Goal: Information Seeking & Learning: Learn about a topic

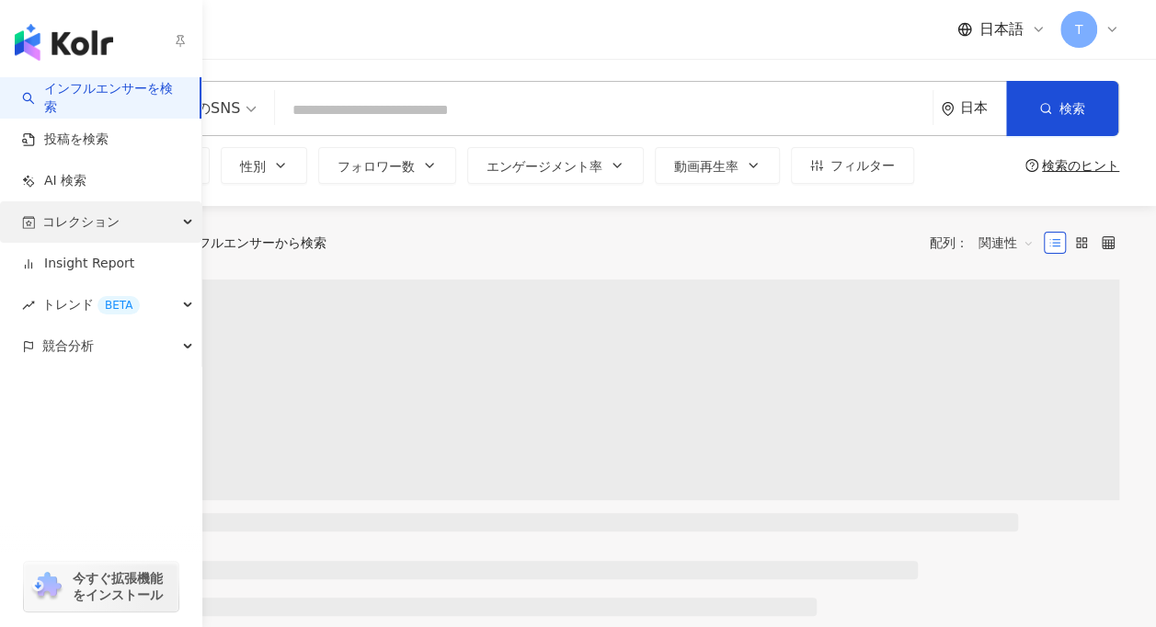
click at [54, 234] on span "コレクション" at bounding box center [80, 221] width 77 height 41
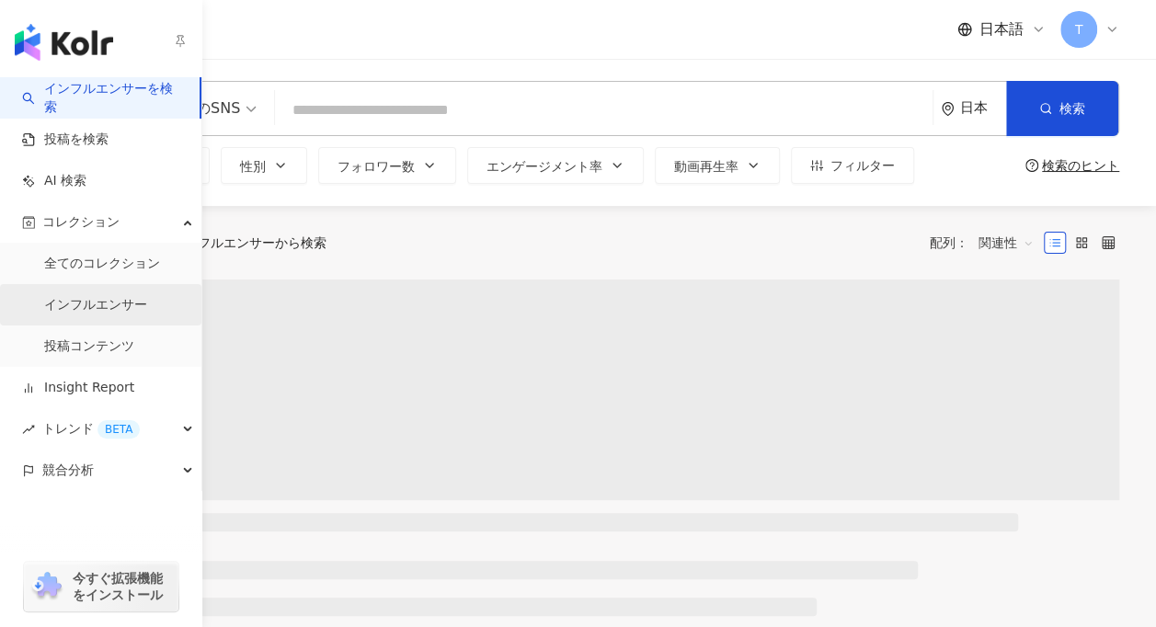
click at [107, 304] on link "インフルエンサー" at bounding box center [95, 305] width 103 height 18
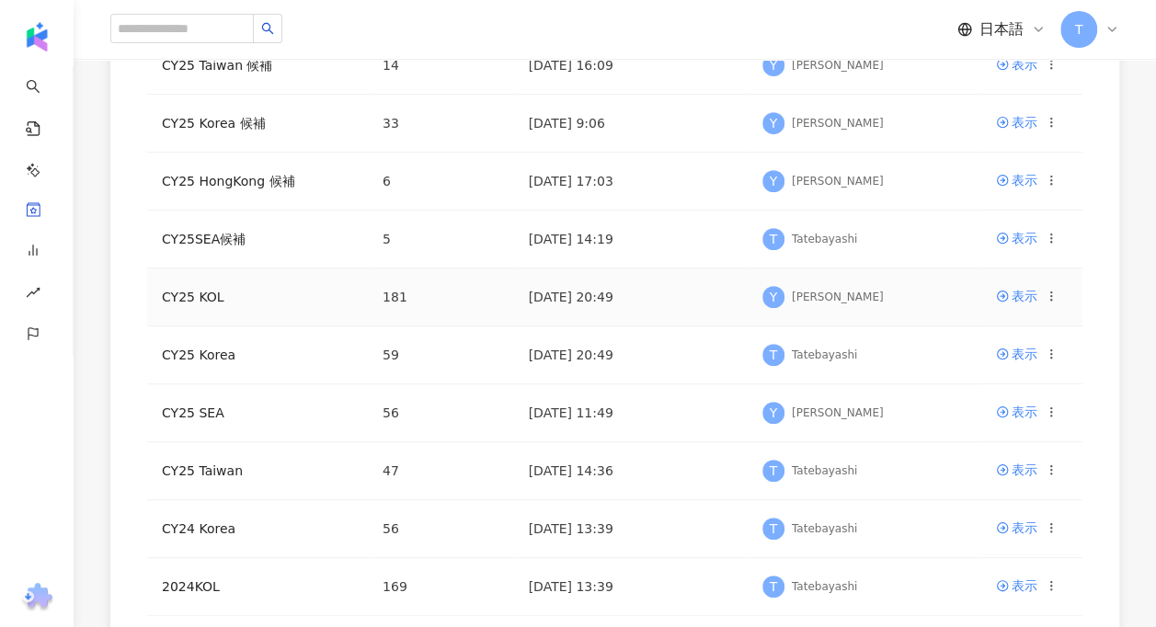
scroll to position [368, 0]
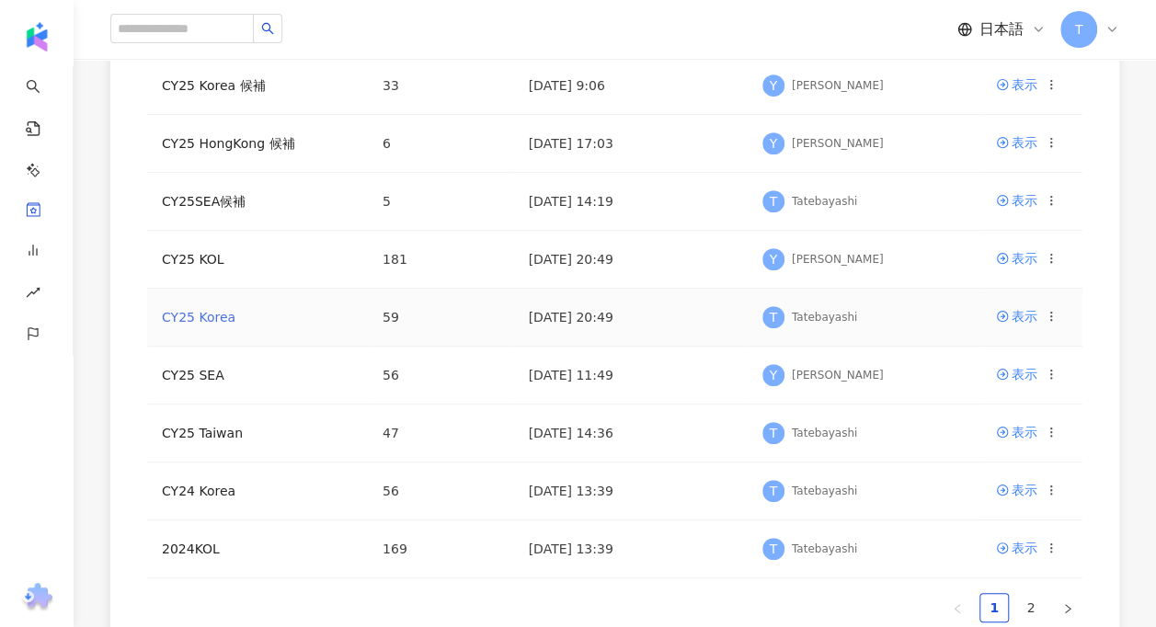
click at [177, 315] on link "CY25 Korea" at bounding box center [199, 317] width 74 height 15
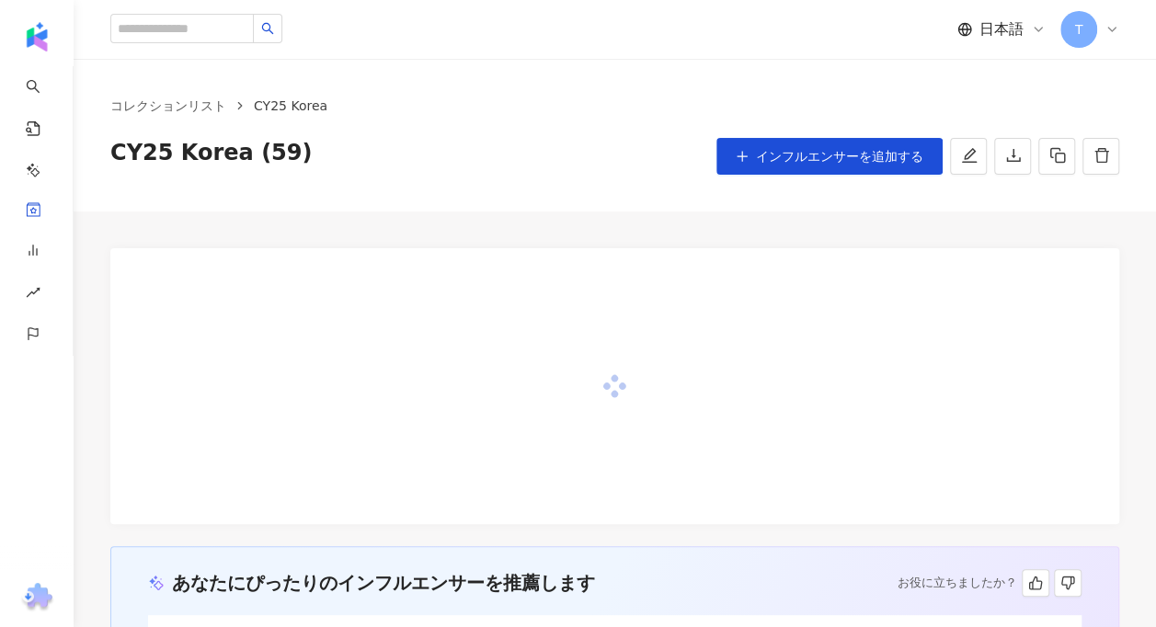
click at [530, 185] on div "コレクションリスト CY25 Korea [GEOGRAPHIC_DATA]25 [GEOGRAPHIC_DATA] (59) インフルエンサーを追加する" at bounding box center [615, 135] width 1083 height 153
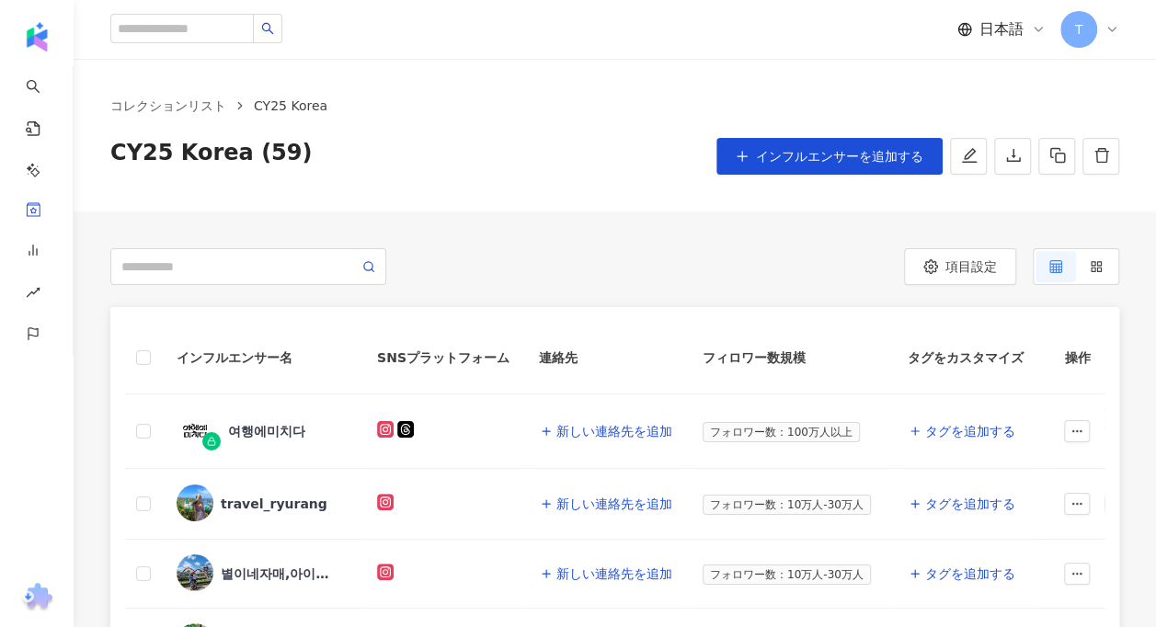
click at [462, 201] on div "コレクションリスト CY25 Korea [GEOGRAPHIC_DATA]25 [GEOGRAPHIC_DATA] (59) インフルエンサーを追加する" at bounding box center [615, 135] width 1083 height 153
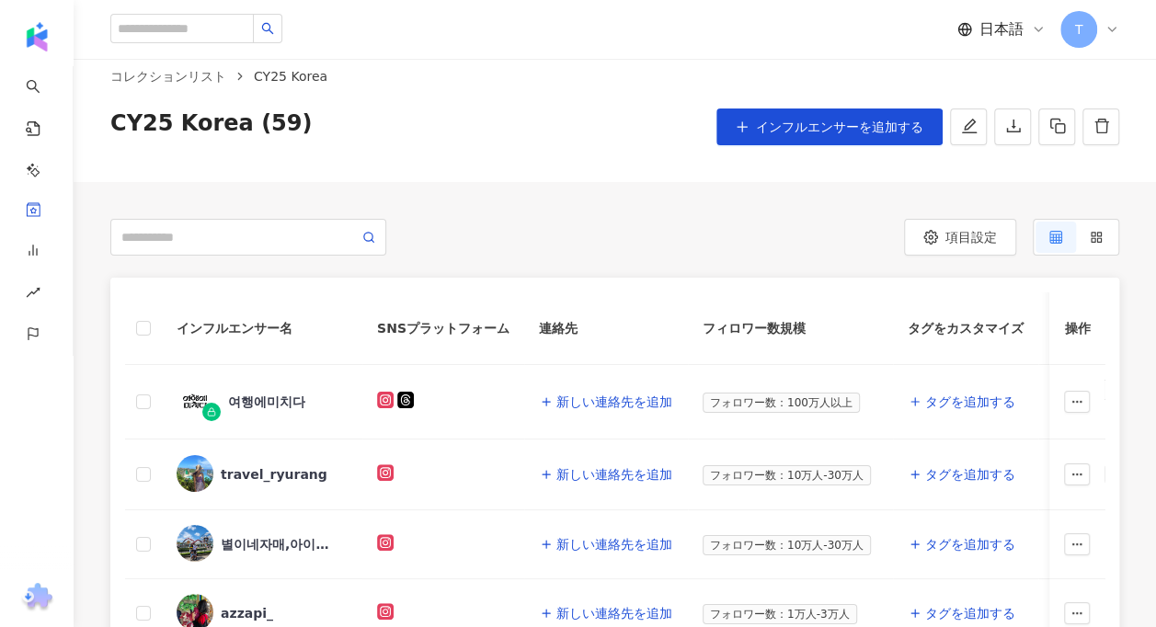
scroll to position [184, 0]
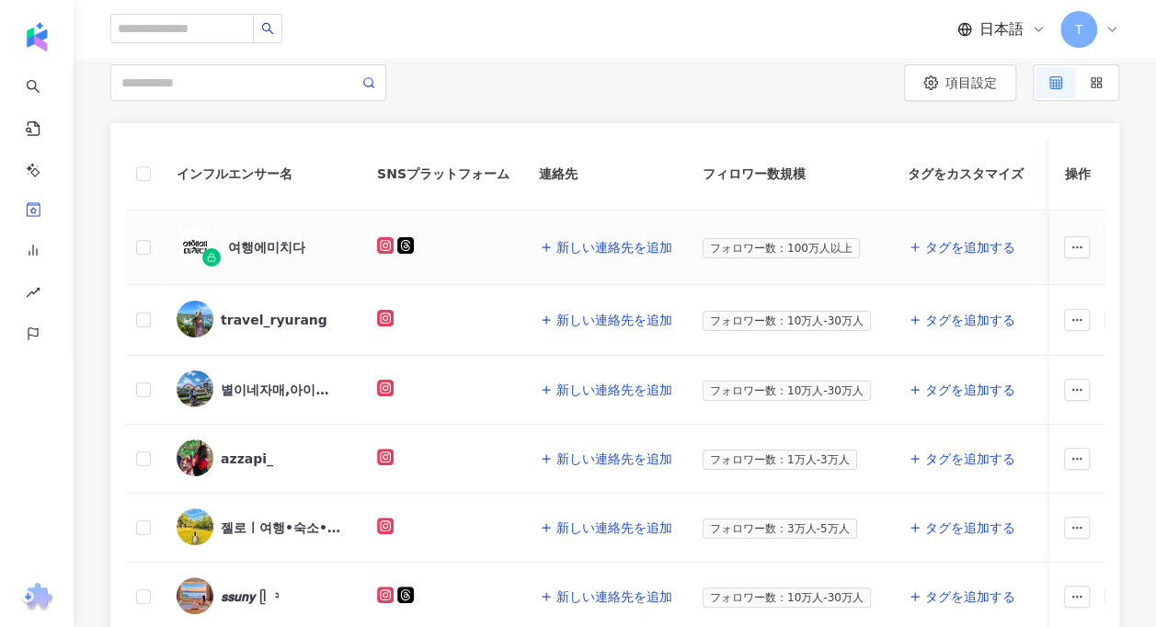
click at [280, 254] on div "여행에미치다" at bounding box center [266, 247] width 77 height 18
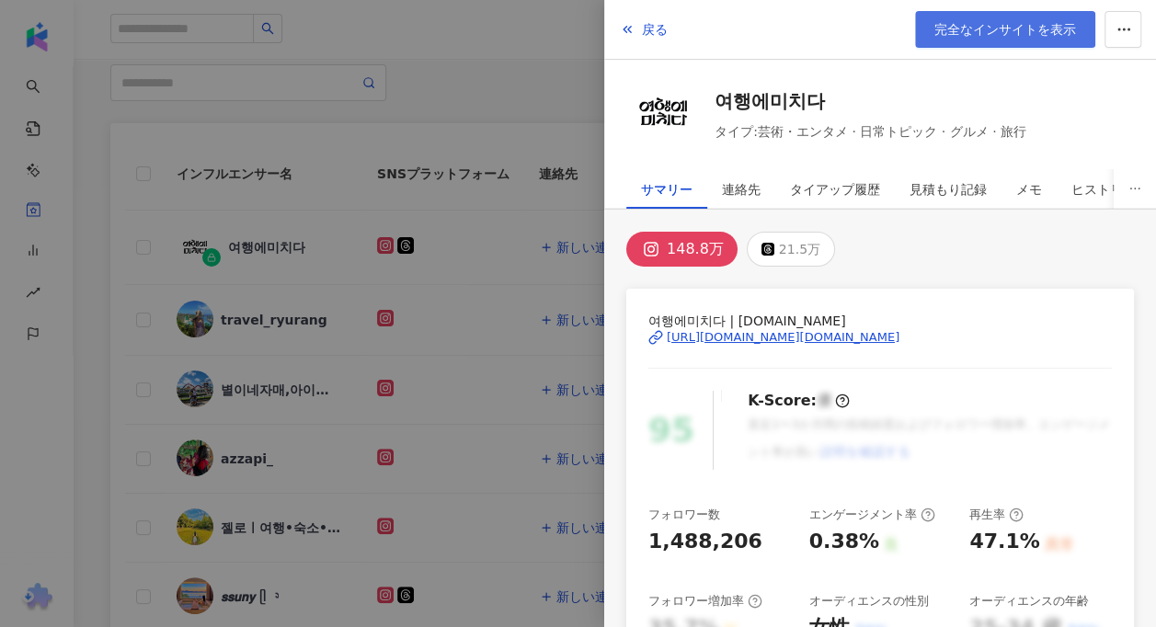
click at [997, 40] on link "完全なインサイトを表示" at bounding box center [1005, 29] width 180 height 37
click at [475, 98] on div at bounding box center [578, 313] width 1156 height 627
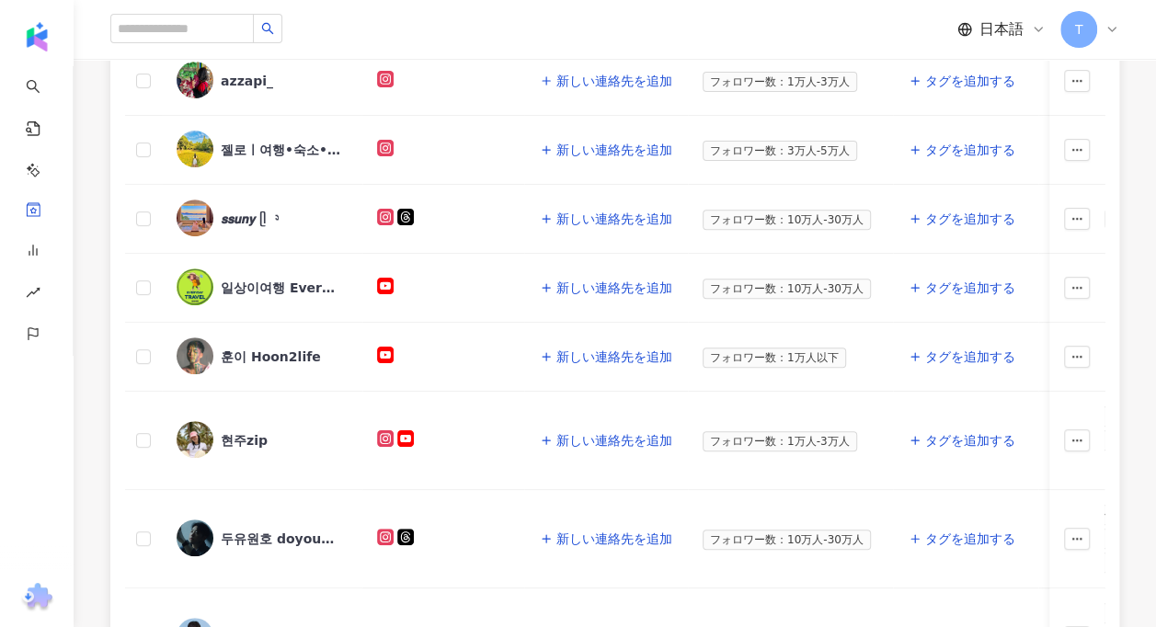
scroll to position [587, 0]
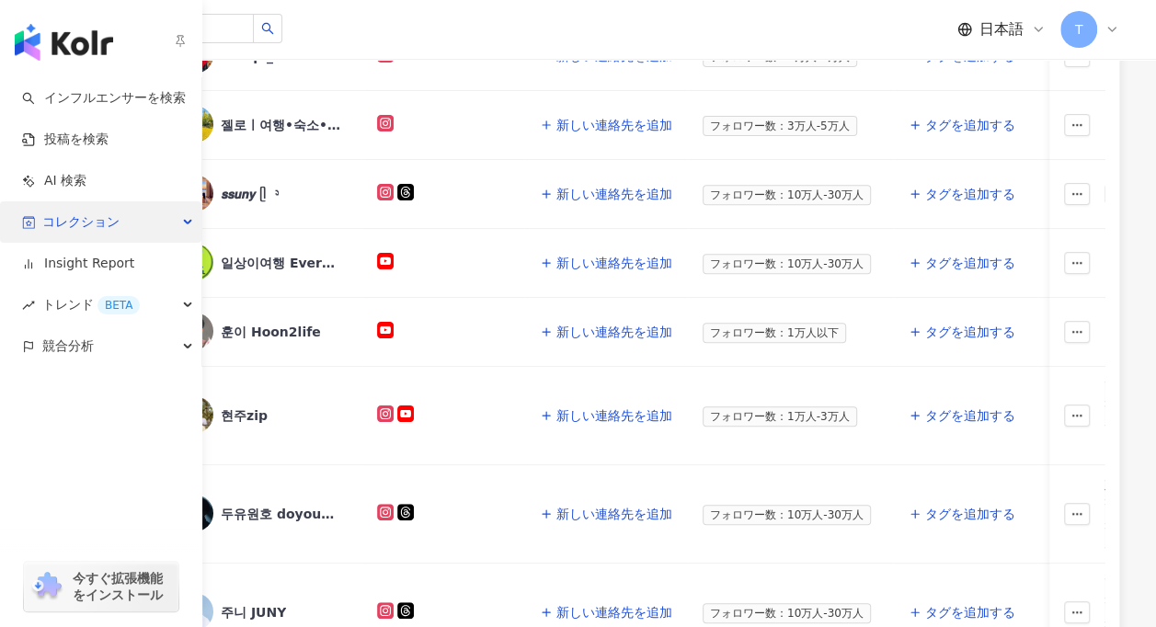
click at [32, 223] on icon "button" at bounding box center [28, 222] width 13 height 13
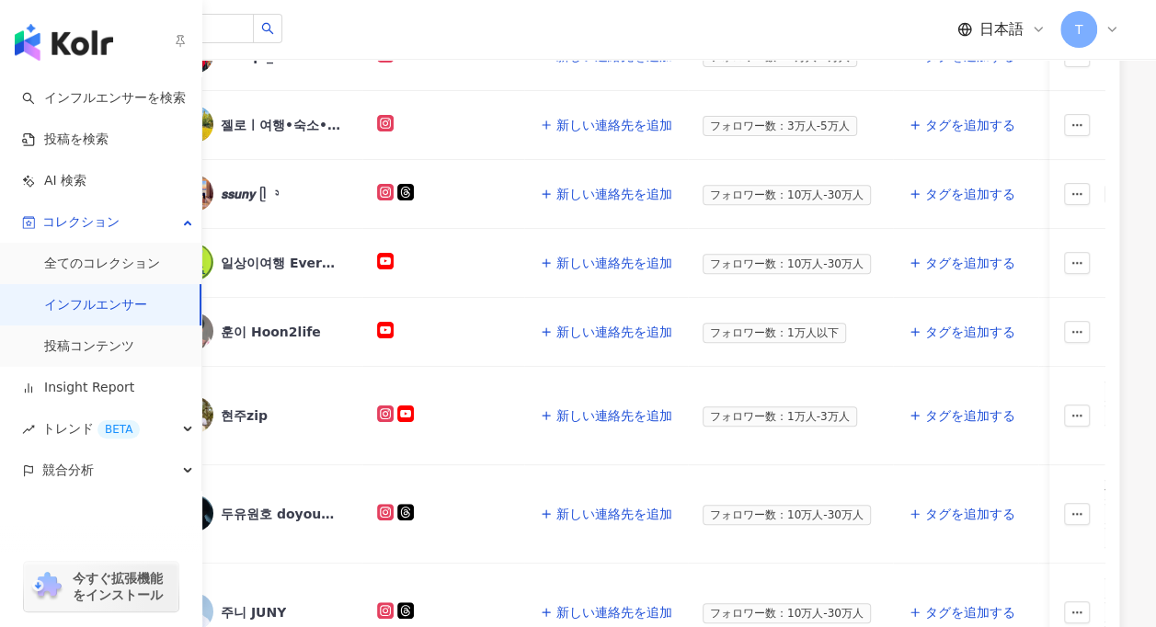
click at [86, 307] on link "インフルエンサー" at bounding box center [95, 305] width 103 height 18
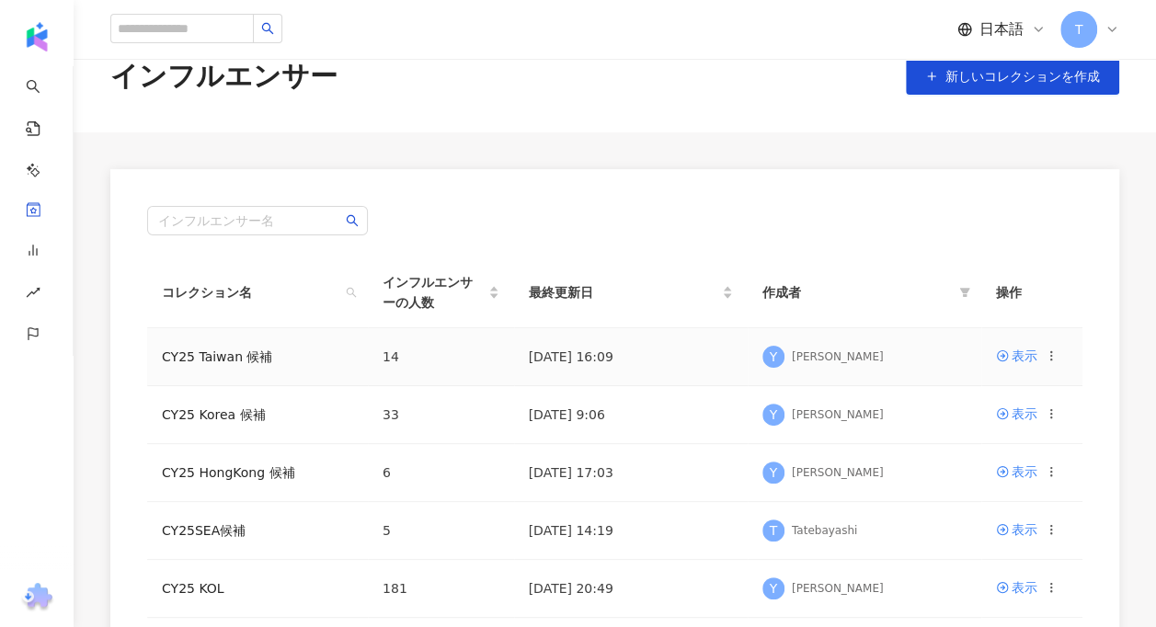
scroll to position [40, 0]
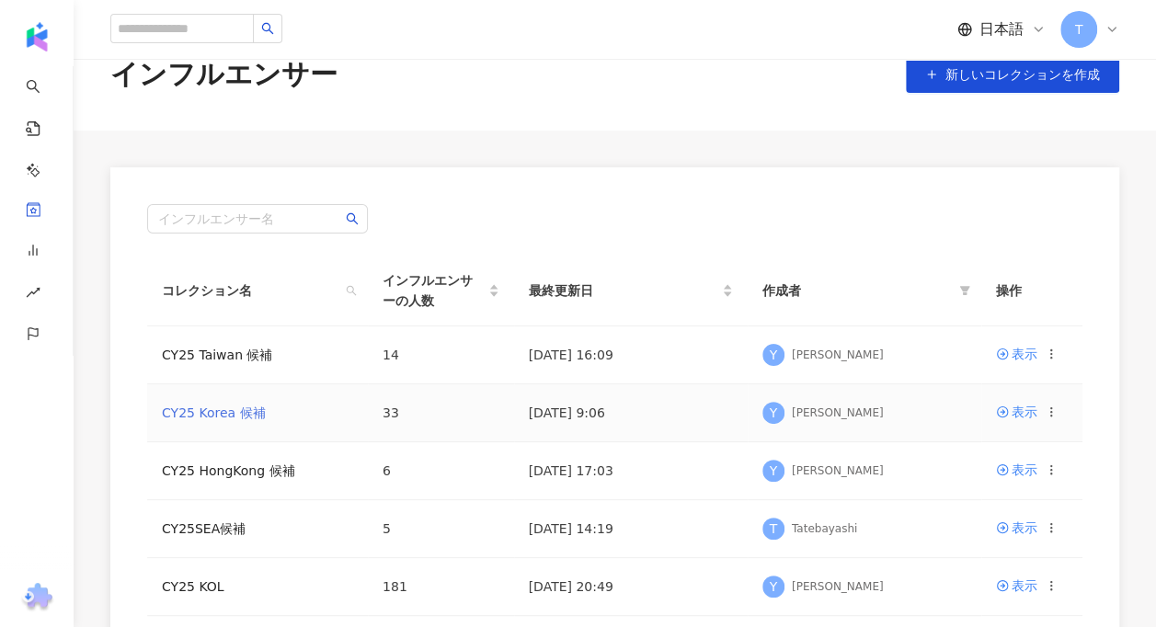
click at [232, 414] on link "CY25 Korea 候補" at bounding box center [214, 413] width 104 height 15
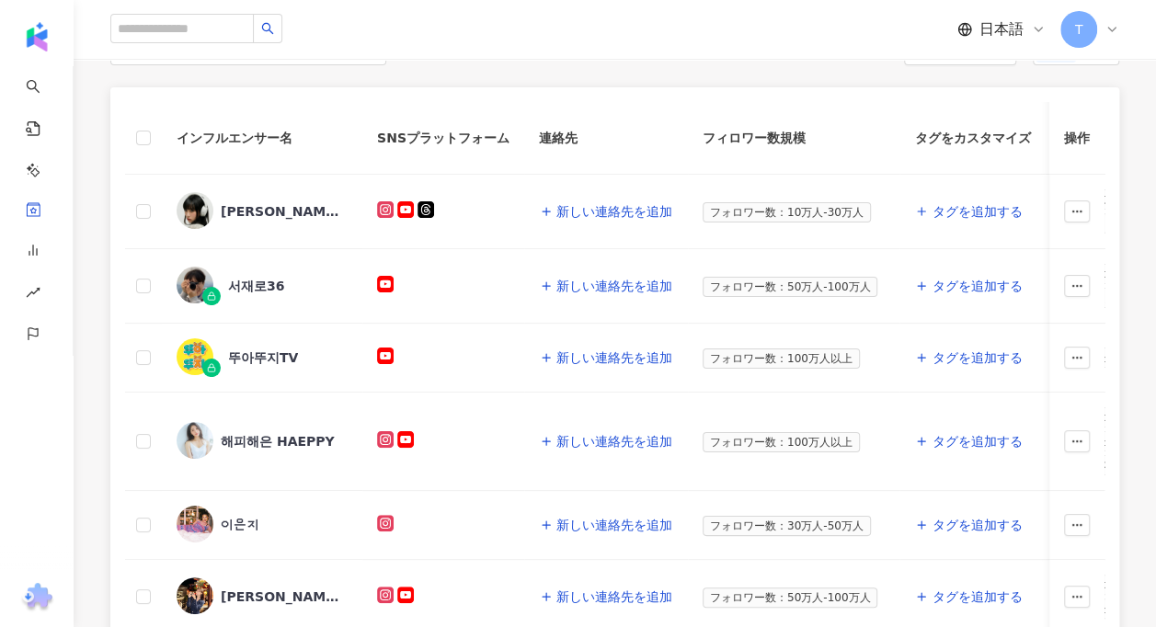
scroll to position [221, 0]
click at [282, 212] on div "[PERSON_NAME]" at bounding box center [281, 210] width 120 height 18
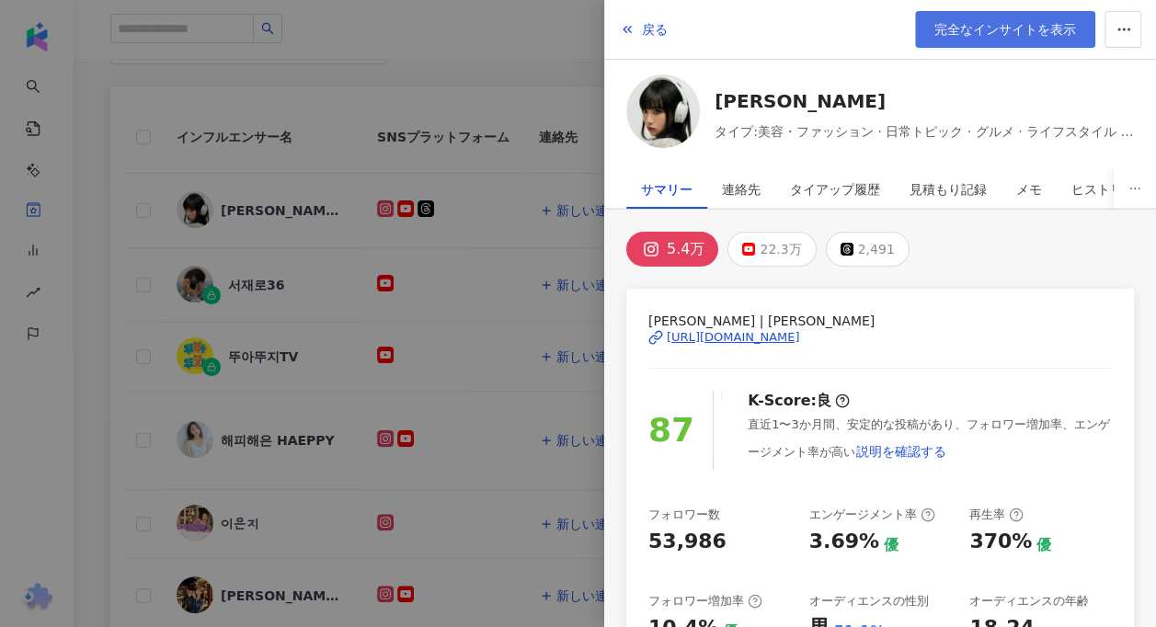
click at [1014, 11] on link "完全なインサイトを表示" at bounding box center [1005, 29] width 180 height 37
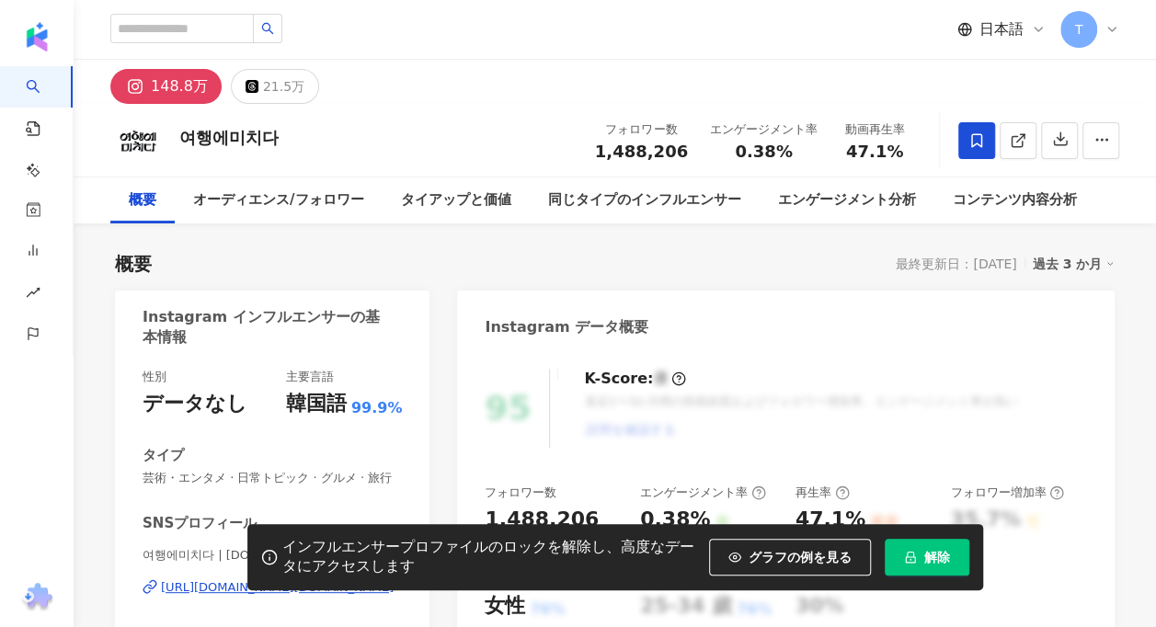
click at [934, 559] on span "解除" at bounding box center [937, 557] width 26 height 15
click at [526, 143] on div "여행에미치다 フォロワー数 1,488,206 エンゲージメント率 0.38% 動画再生率 47.1%" at bounding box center [615, 140] width 1083 height 73
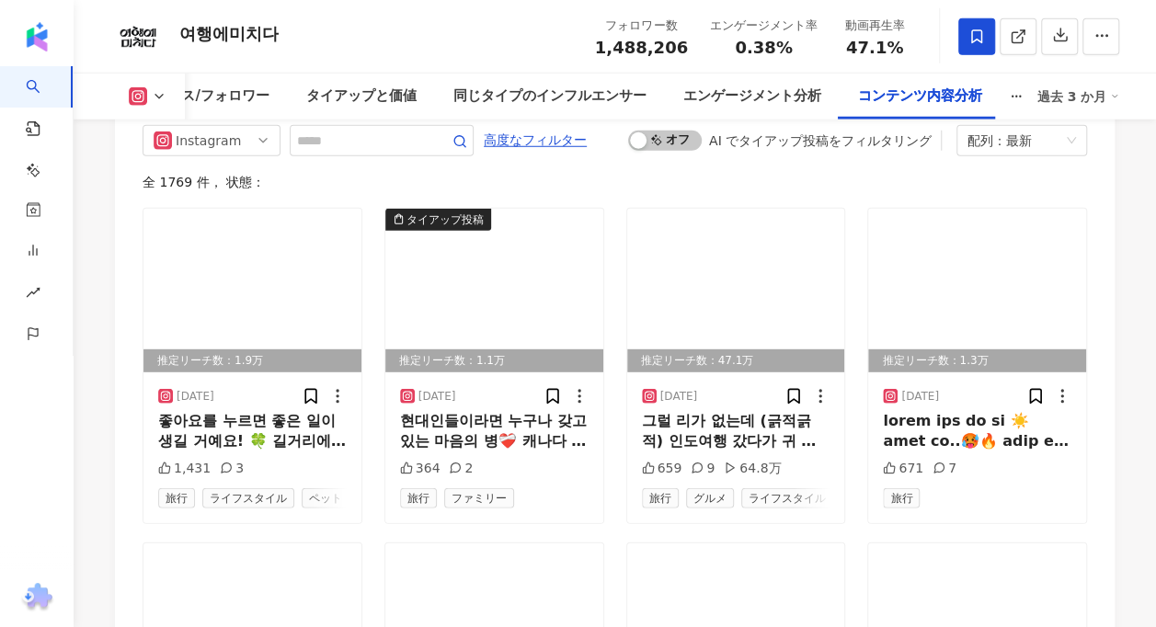
scroll to position [5913, 0]
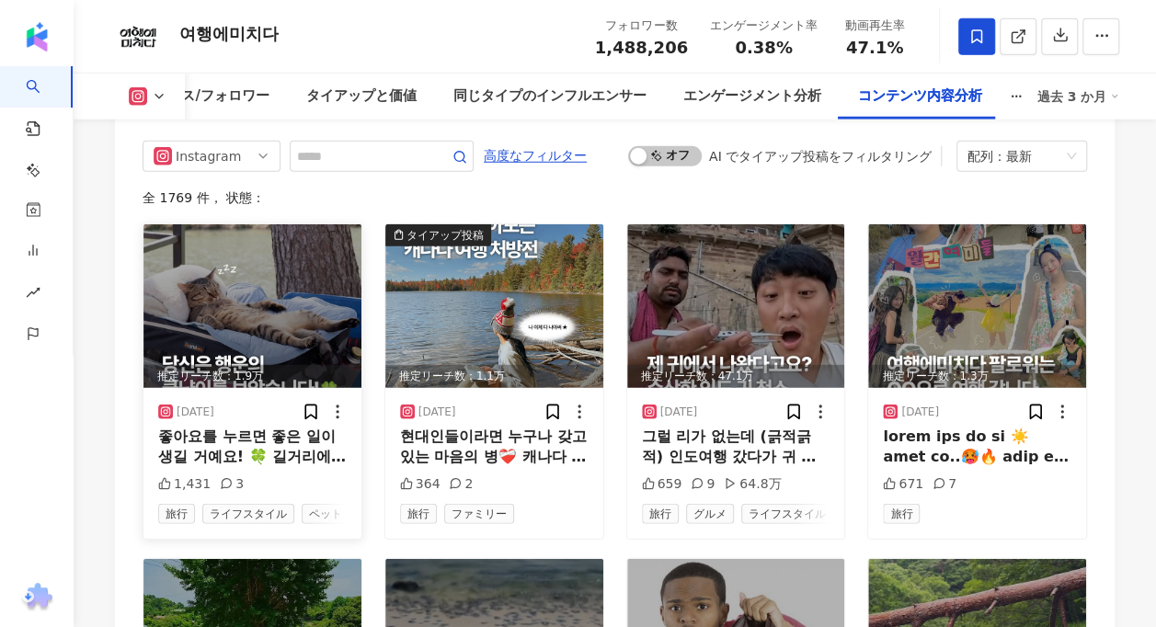
click at [274, 298] on img at bounding box center [252, 306] width 218 height 164
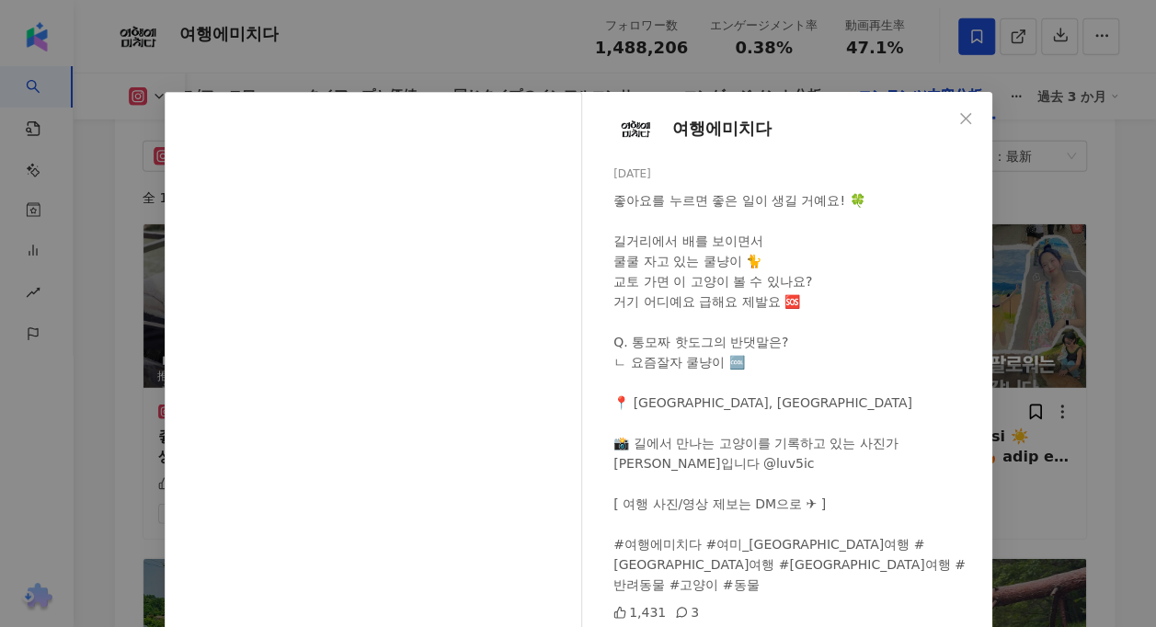
scroll to position [92, 0]
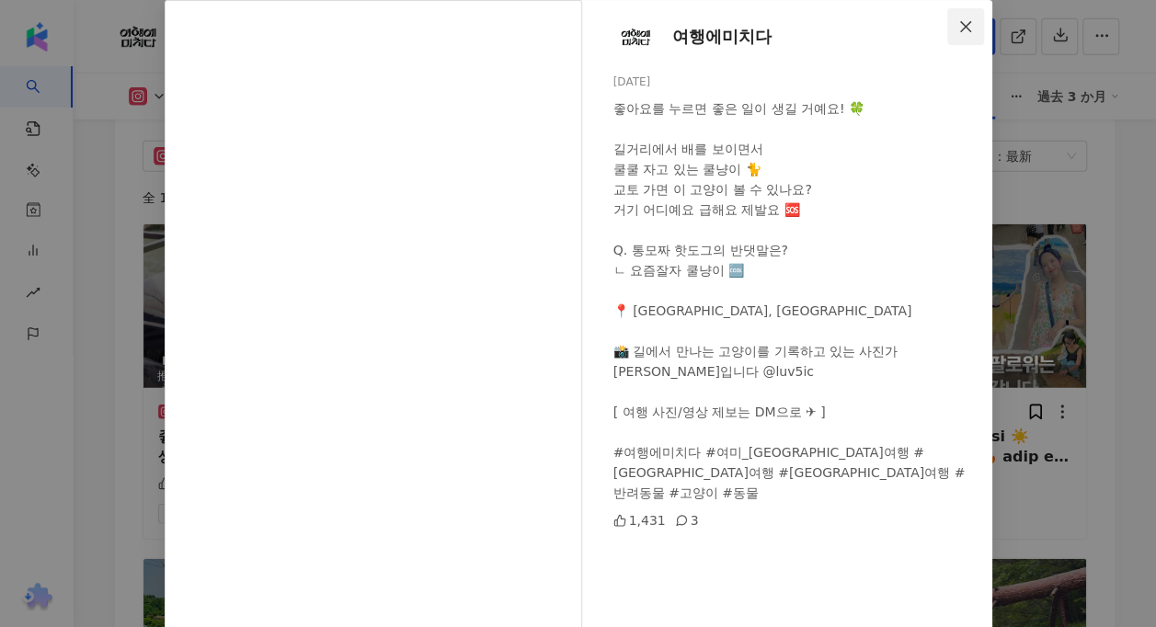
click at [960, 28] on icon "close" at bounding box center [965, 25] width 11 height 11
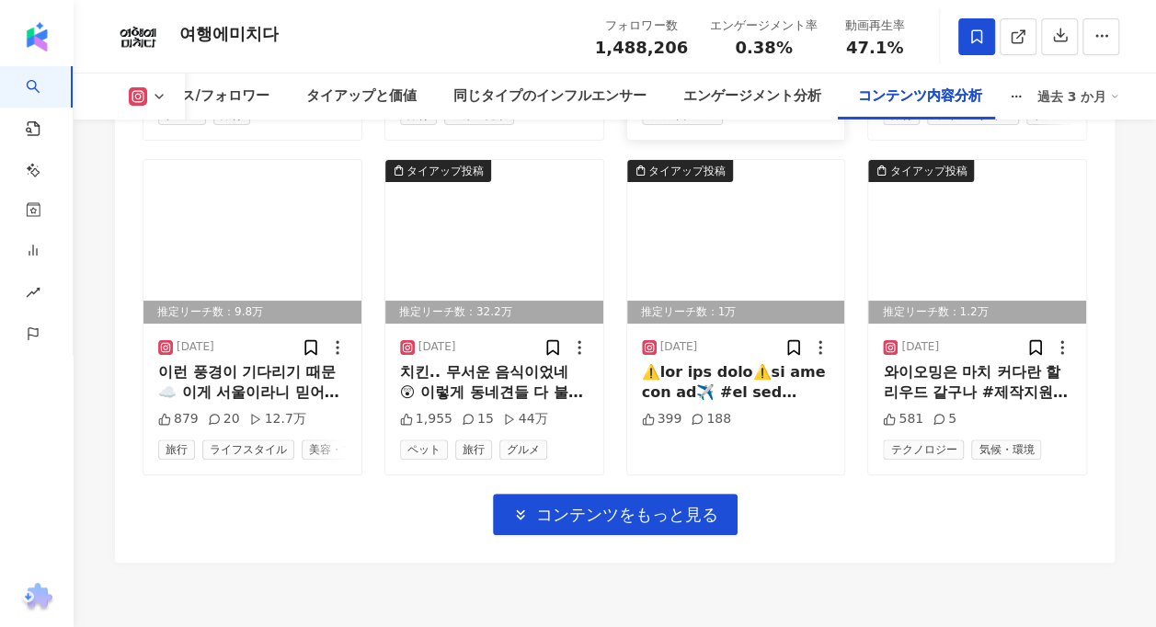
scroll to position [6647, 0]
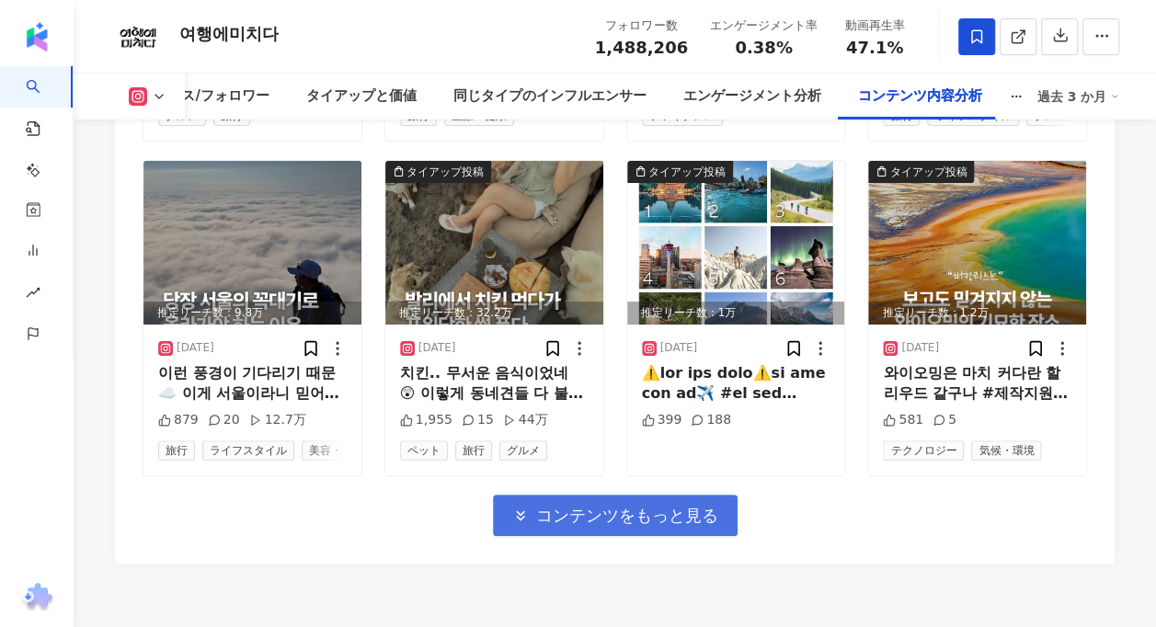
click at [636, 521] on button "コンテンツをもっと見る" at bounding box center [615, 515] width 245 height 41
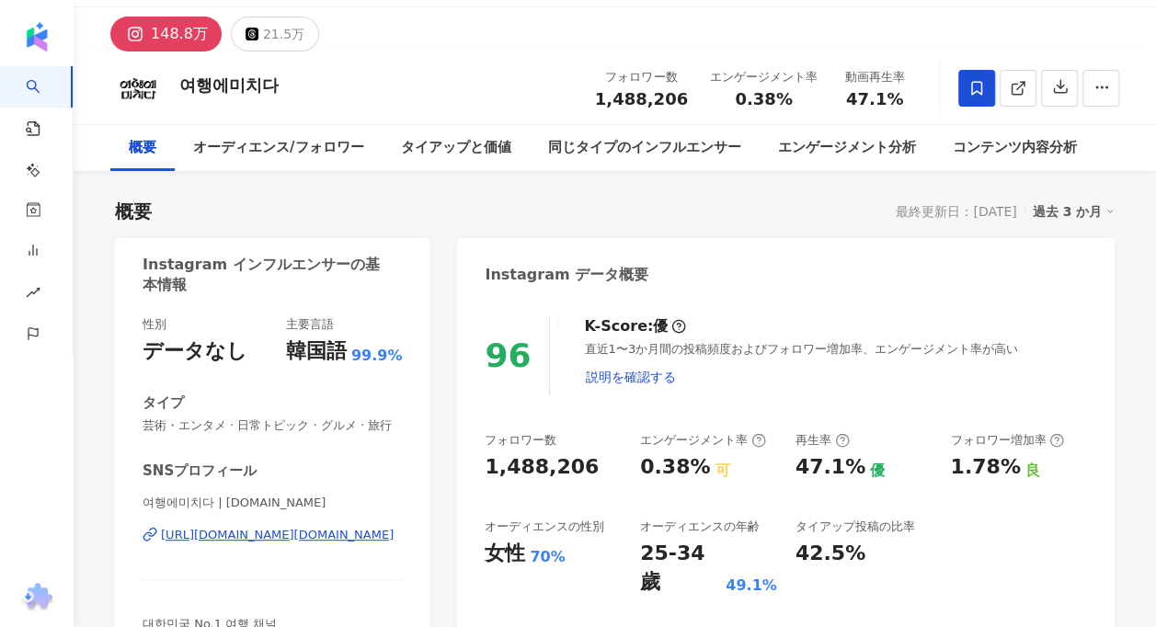
scroll to position [53, 0]
click at [304, 535] on div "[URL][DOMAIN_NAME][DOMAIN_NAME]" at bounding box center [277, 534] width 233 height 17
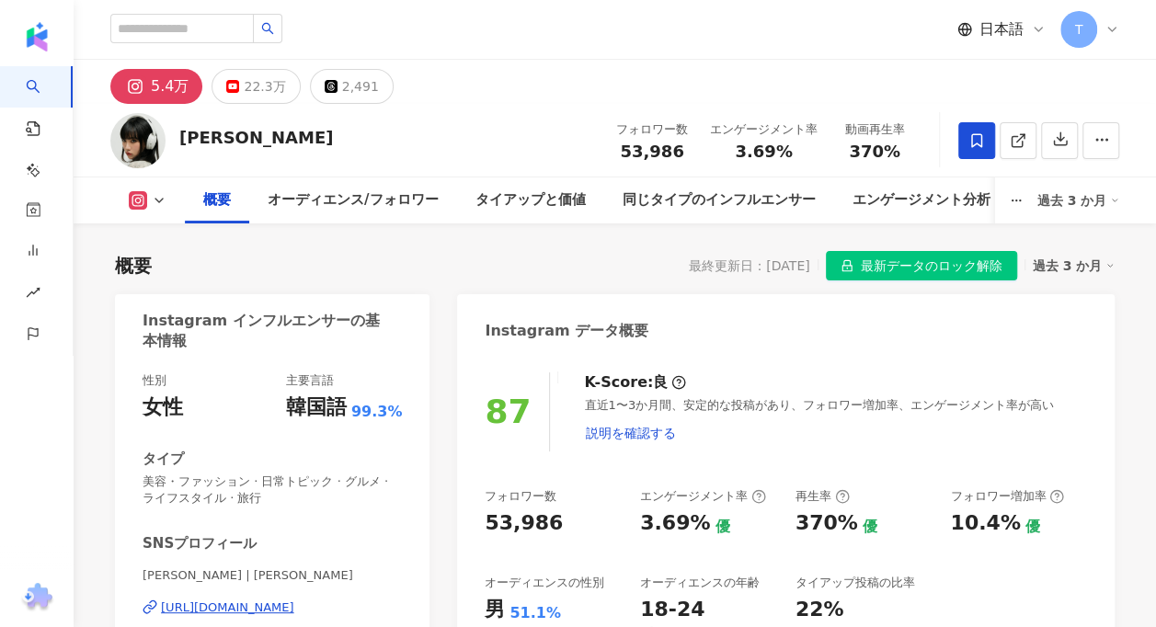
scroll to position [1299, 0]
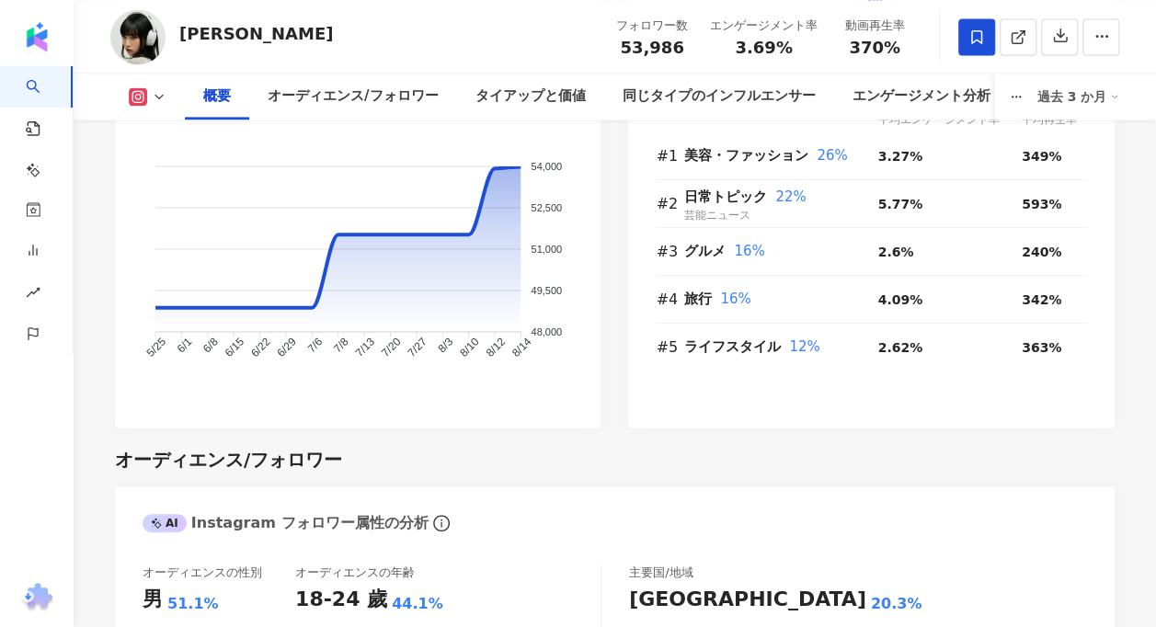
drag, startPoint x: 605, startPoint y: 296, endPoint x: 543, endPoint y: 537, distance: 249.0
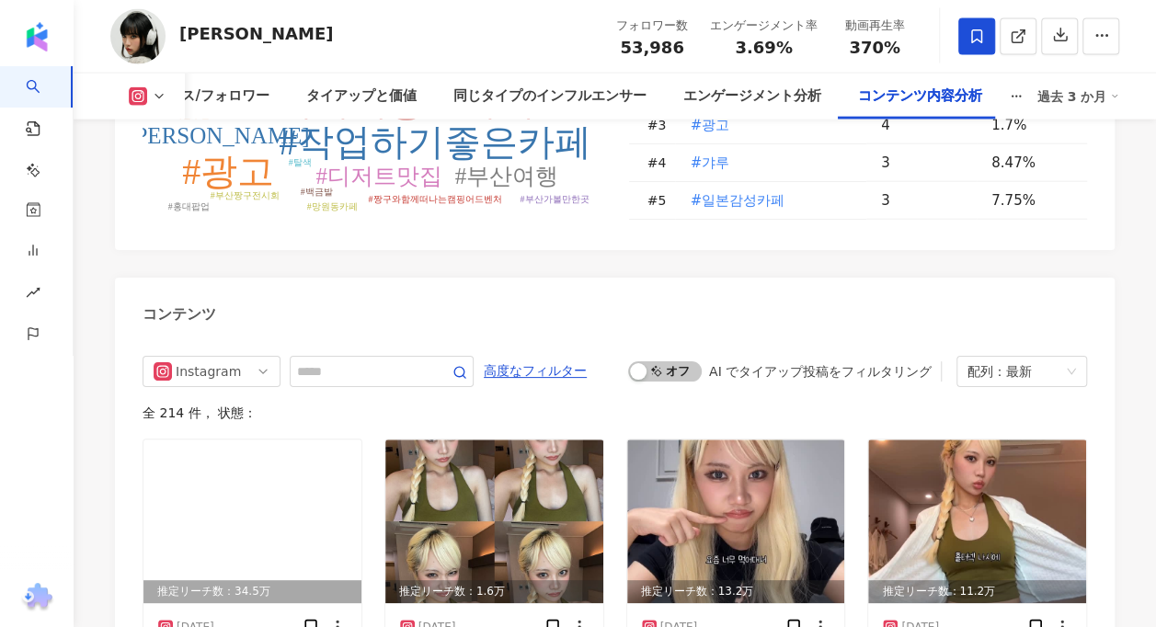
scroll to position [5508, 0]
